Goal: Find specific page/section: Find specific page/section

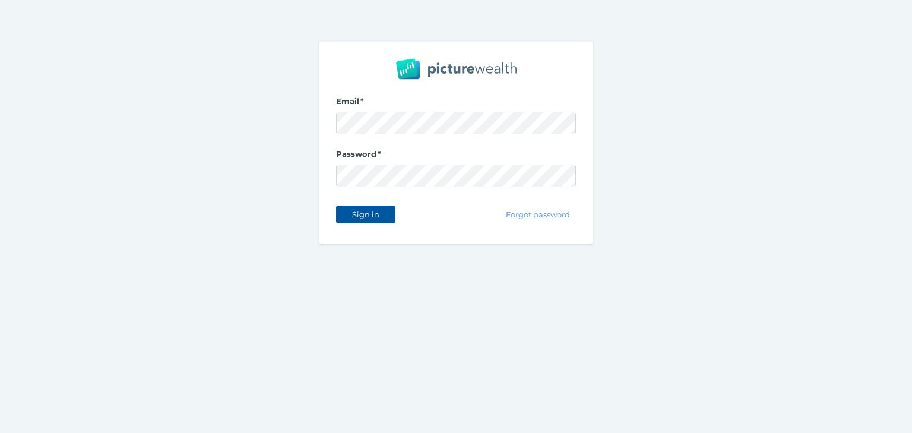
click at [369, 212] on span "Sign in" at bounding box center [365, 214] width 37 height 9
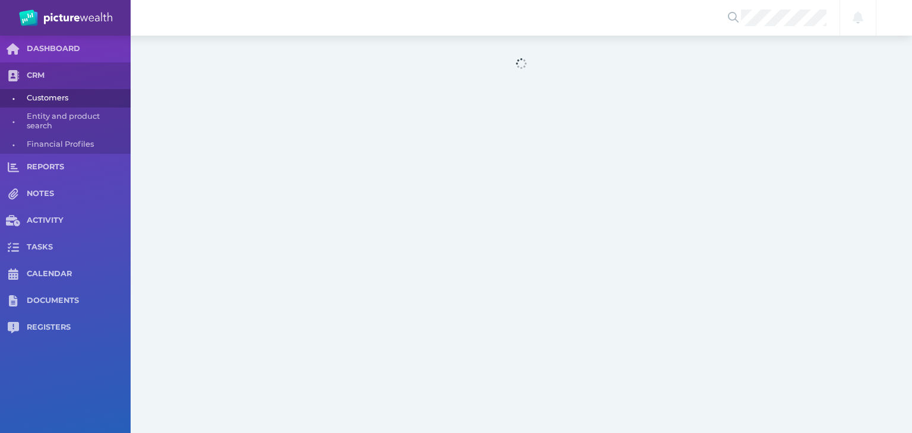
select select "25"
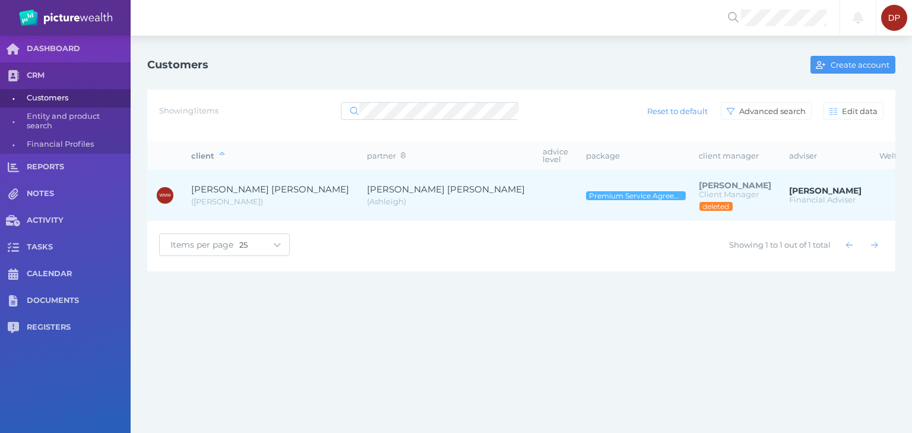
click at [239, 183] on span "[PERSON_NAME] [PERSON_NAME]" at bounding box center [270, 188] width 158 height 11
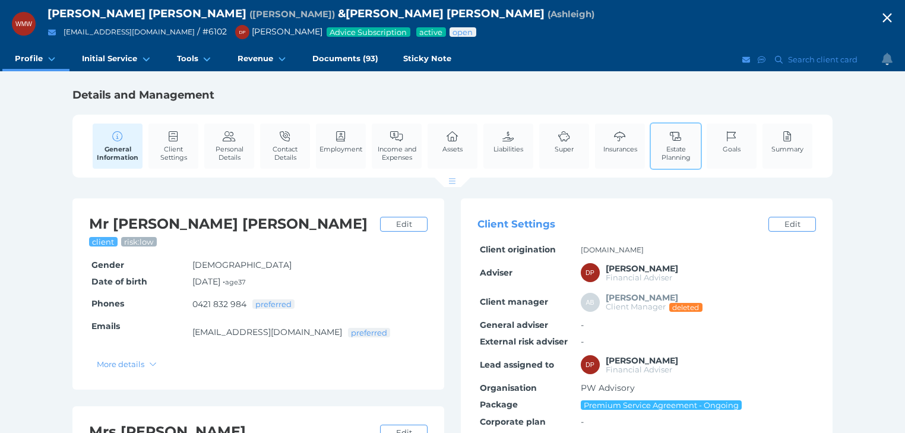
click at [679, 143] on link "Estate Planning" at bounding box center [676, 145] width 50 height 45
